Goal: Information Seeking & Learning: Get advice/opinions

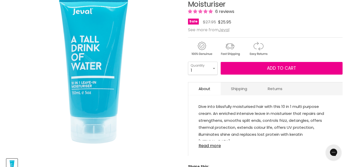
scroll to position [83, 0]
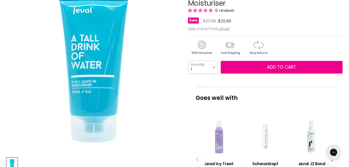
select select "2"
type input "2"
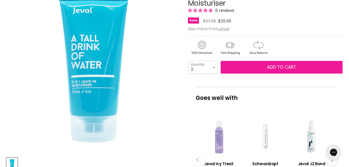
click at [272, 69] on span "Add to cart" at bounding box center [281, 67] width 29 height 6
click at [280, 67] on span "Add to cart" at bounding box center [281, 67] width 29 height 6
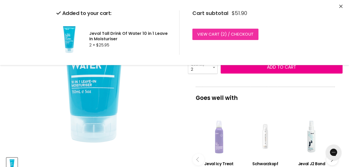
click at [232, 32] on link "View cart ( 2 ) / Checkout" at bounding box center [226, 34] width 66 height 11
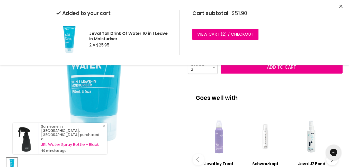
click at [181, 112] on article "Click or scroll to zoom Tap or pinch to zoom Jeval Tall Drink Of Water 10 in 1 …" at bounding box center [174, 146] width 336 height 334
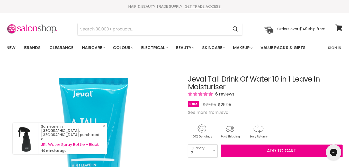
scroll to position [0, 0]
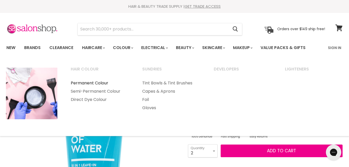
click at [93, 83] on link "Permanent Colour" at bounding box center [99, 83] width 71 height 8
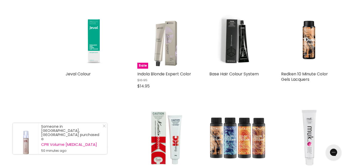
scroll to position [304, 0]
click at [94, 40] on img "Main content" at bounding box center [94, 40] width 56 height 56
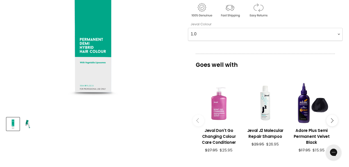
scroll to position [124, 0]
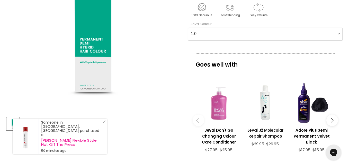
click at [268, 133] on h3 "Jeval J2 Molecular Repair Shampoo" at bounding box center [265, 133] width 41 height 12
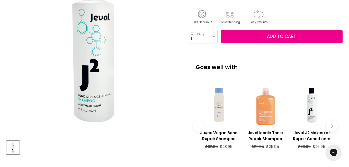
scroll to position [100, 0]
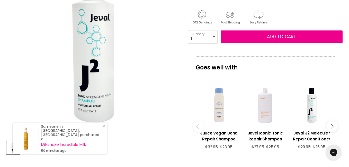
click at [267, 113] on div "Main content" at bounding box center [265, 105] width 41 height 41
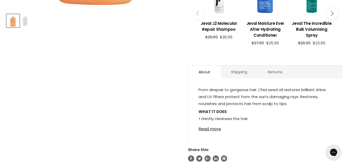
scroll to position [227, 0]
click at [211, 130] on link "Read more" at bounding box center [266, 127] width 134 height 8
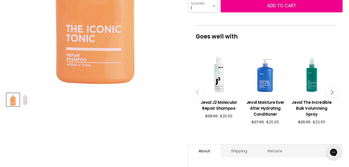
scroll to position [148, 0]
click at [332, 152] on icon "Gorgias live chat" at bounding box center [334, 152] width 6 height 6
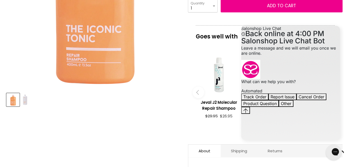
scroll to position [6, 0]
click at [279, 107] on button "Product Question" at bounding box center [260, 103] width 38 height 7
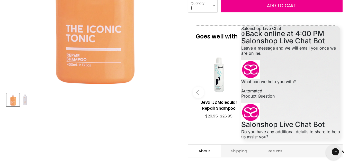
click at [288, 148] on textarea "live chat message input" at bounding box center [270, 154] width 59 height 12
type textarea "which product to use for dry coarse hair"
type input "barbarabiernat@aol.com"
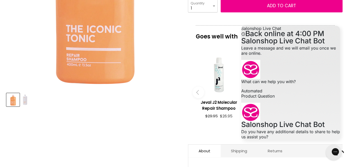
scroll to position [93, 0]
type textarea "no"
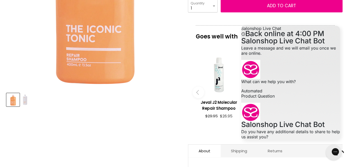
scroll to position [144, 0]
click at [142, 114] on article "Click or scroll to zoom Tap or pinch to zoom Click or scroll to zoom" at bounding box center [174, 150] width 336 height 471
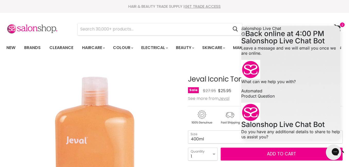
scroll to position [0, 0]
click at [248, 18] on section "Menu Cancel" at bounding box center [174, 26] width 349 height 27
click at [162, 68] on img "Jeval Iconic Tonic Repair Shampoo image. Click or Scroll to Zoom." at bounding box center [92, 148] width 173 height 173
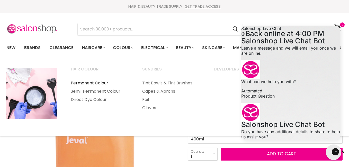
click at [99, 83] on link "Permanent Colour" at bounding box center [99, 83] width 71 height 8
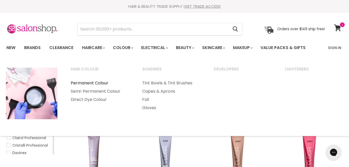
click at [98, 83] on link "Permanent Colour" at bounding box center [99, 83] width 71 height 8
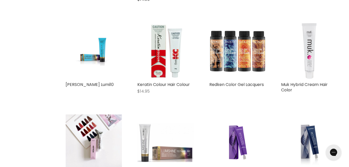
scroll to position [391, 0]
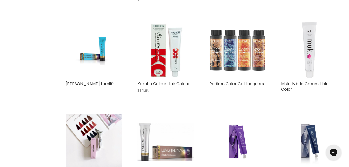
click at [244, 56] on img "Main content" at bounding box center [238, 50] width 56 height 56
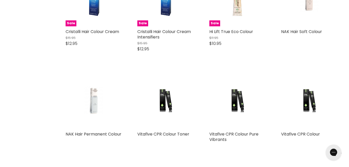
scroll to position [804, 0]
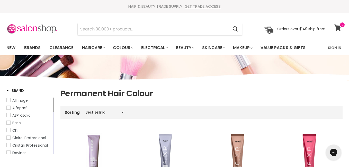
click at [338, 27] on icon at bounding box center [337, 27] width 7 height 7
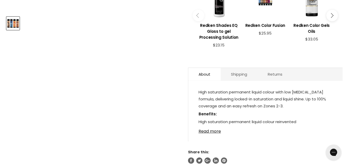
scroll to position [224, 0]
click at [212, 130] on link "Read more" at bounding box center [266, 130] width 134 height 8
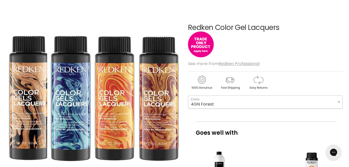
scroll to position [48, 0]
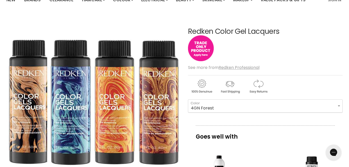
click at [201, 47] on img "Main content" at bounding box center [201, 48] width 26 height 26
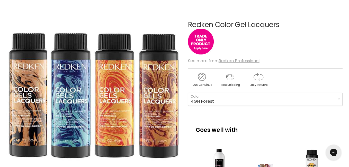
scroll to position [27, 0]
